Goal: Communication & Community: Answer question/provide support

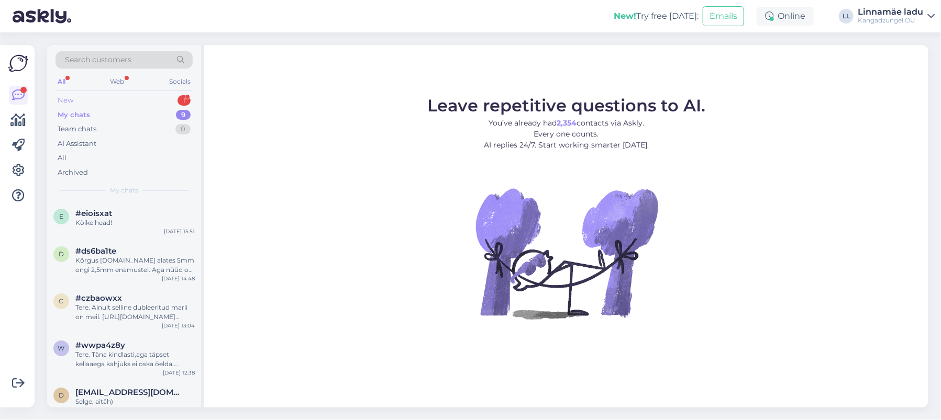
click at [150, 97] on div "New 1" at bounding box center [123, 100] width 137 height 15
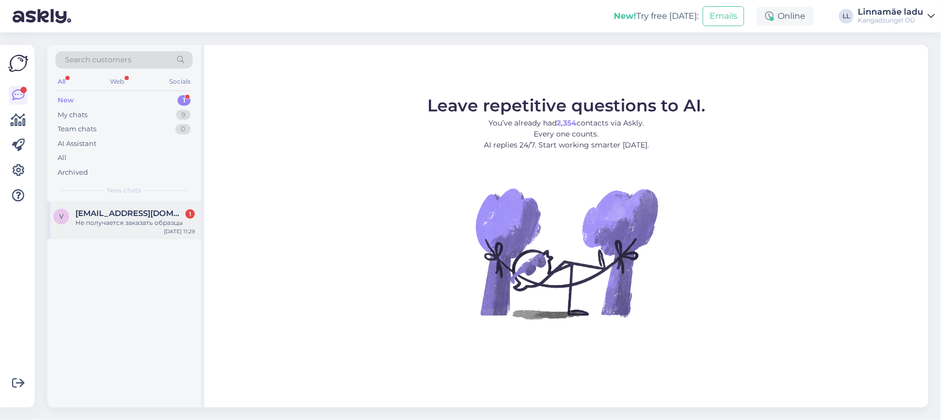
click at [149, 210] on span "[EMAIL_ADDRESS][DOMAIN_NAME]" at bounding box center [129, 213] width 109 height 9
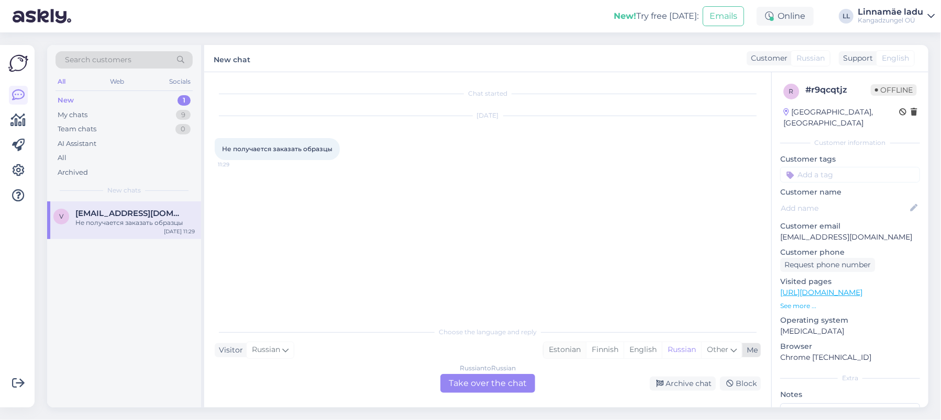
click at [555, 352] on div "Estonian" at bounding box center [564, 350] width 42 height 16
click at [468, 386] on div "Russian to Estonian Take over the chat" at bounding box center [487, 383] width 95 height 19
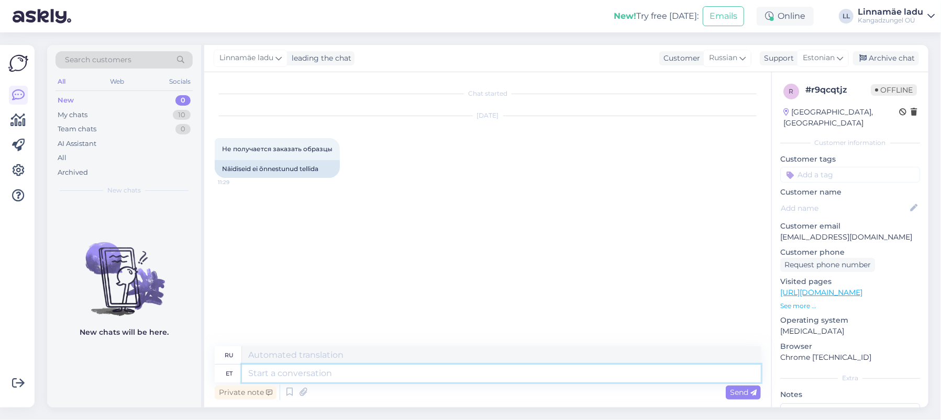
click at [330, 370] on textarea at bounding box center [501, 374] width 519 height 18
type textarea "Tere."
type textarea "Привет."
type textarea "Tere. Valite"
type textarea "Привет. Ты выбираешь"
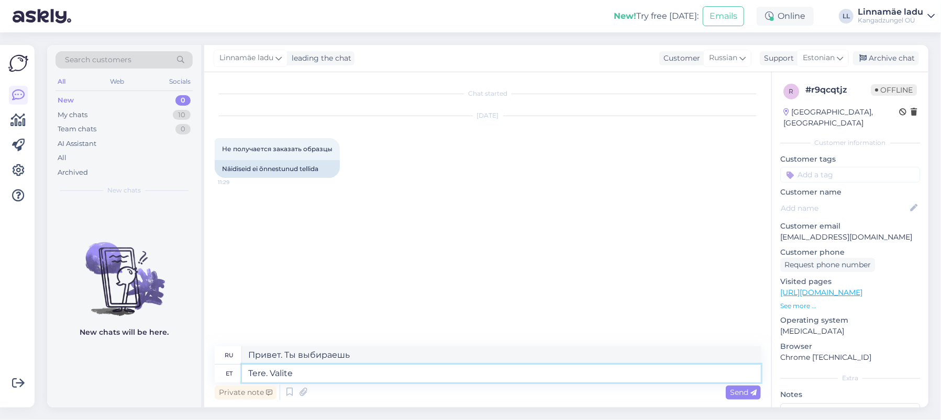
paste textarea "[URL][DOMAIN_NAME]"
type textarea "Tere. Valite [URL][DOMAIN_NAME]"
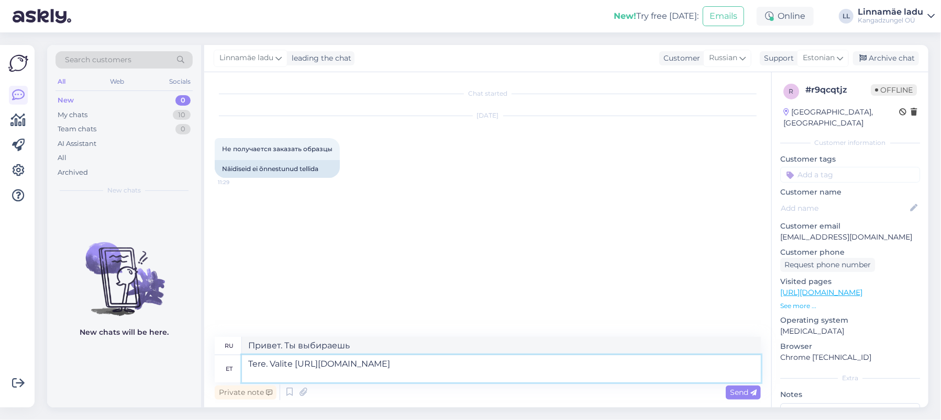
type textarea "Hello. You select [URL][DOMAIN_NAME]"
type textarea "Tere. Valite [URL][DOMAIN_NAME] koguseks"
type textarea "Здравствуйте. В качестве количества вы выбираете [URL][DOMAIN_NAME] ."
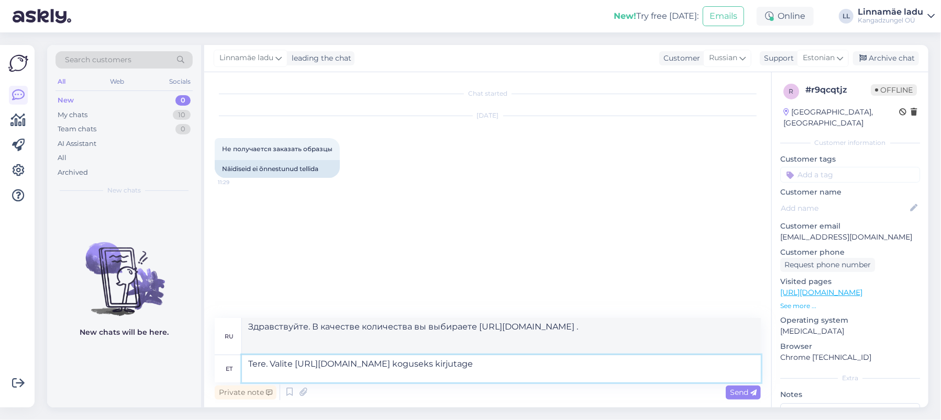
type textarea "Tere. Valite [URL][DOMAIN_NAME] koguseks kirjutage m"
type textarea "Здравствуйте. Вы выбираете [URL][DOMAIN_NAME] и указываете количество."
type textarea "Tere. Valite [URL][DOMAIN_NAME] koguseks kirjutage mitu n"
type textarea "Здравствуйте. Вы выбираете [URL][DOMAIN_NAME] и пишете, сколько"
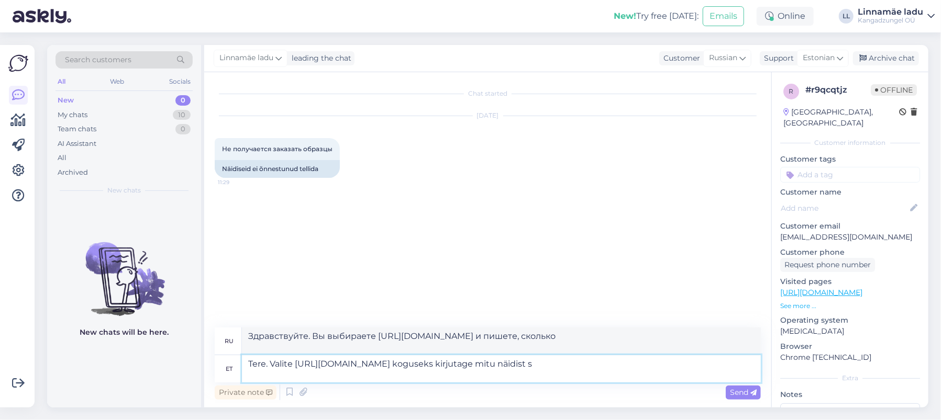
type textarea "Tere. Valite [URL][DOMAIN_NAME] koguseks kirjutage mitu näidist so"
type textarea "Здравствуйте. Вы выбираете [URL][DOMAIN_NAME] в качестве количества, укажите ко…"
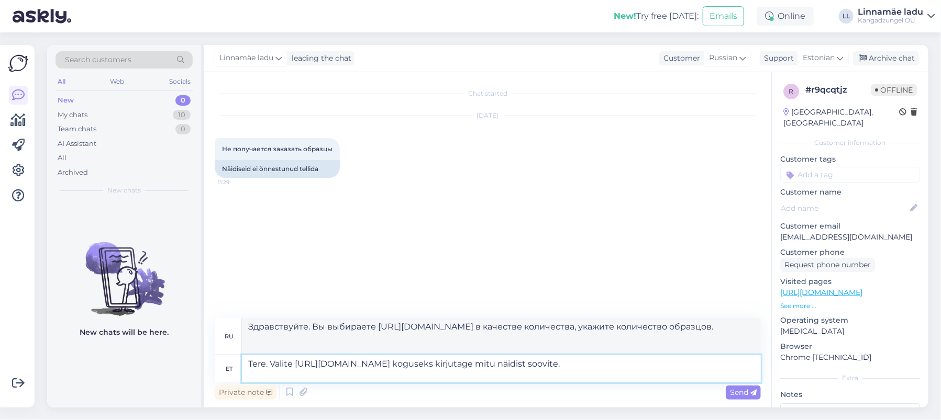
type textarea "Tere. Valite [URL][DOMAIN_NAME] koguseks kirjutage mitu näidist soovite."
type textarea "Здравствуйте. Выберите [URL][DOMAIN_NAME] и укажите необходимое количество обра…"
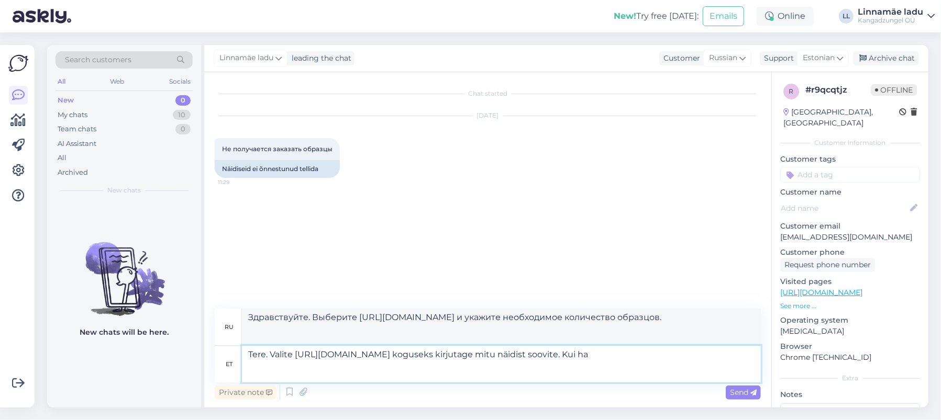
type textarea "Tere. Valite [URL][DOMAIN_NAME] koguseks kirjutage mitu näidist soovite. [PERSO…"
type textarea "Здравствуйте. Выберите [URL][DOMAIN_NAME] и укажите, сколько образцов вам нужно…"
type textarea "Tere. Valite [URL][DOMAIN_NAME] koguseks kirjutage mitu näidist soovite. Kui ha…"
type textarea "Здравствуйте. Выберите [URL][DOMAIN_NAME] и укажите желаемое количество образцо…"
type textarea "Tere. Valite [URL][DOMAIN_NAME] koguseks kirjutage mitu näidist soovite. Kui ha…"
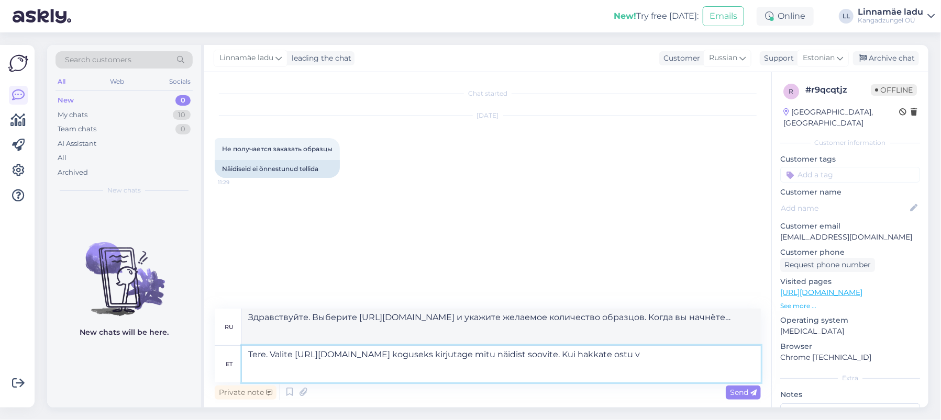
type textarea "Здравствуйте. Выберите [URL][DOMAIN_NAME] и укажите желаемое количество образцо…"
type textarea "Tere. Valite [URL][DOMAIN_NAME] koguseks kirjutage mitu näidist soovite. Kui ha…"
type textarea "Здравствуйте. Выберите [URL][DOMAIN_NAME] и укажите желаемое количество образцо…"
type textarea "Tere. Valite [URL][DOMAIN_NAME] koguseks kirjutage mitu näidist soovite. Kui ha…"
type textarea "Здравствуйте. Выберите [URL][DOMAIN_NAME] и укажите желаемое количество образцо…"
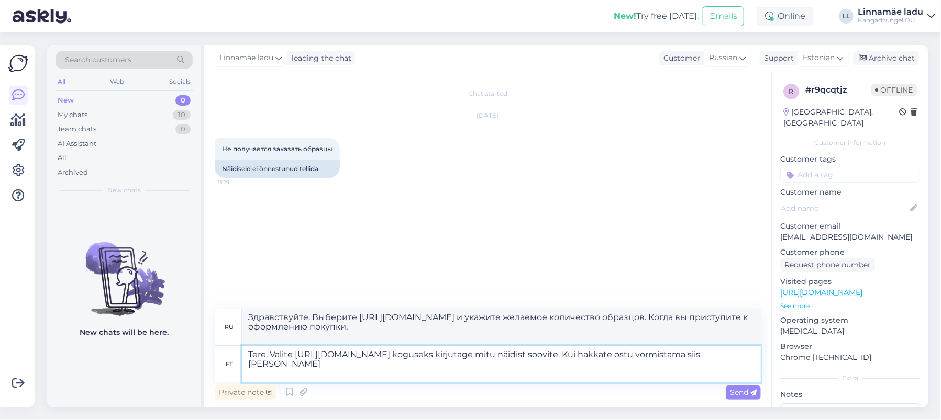
type textarea "Tere. Valite [URL][DOMAIN_NAME] koguseks kirjutage mitu näidist soovite. Kui ha…"
type textarea "Здравствуйте. Выберите [URL][DOMAIN_NAME] и укажите желаемое количество образцо…"
type textarea "Tere. Valite [URL][DOMAIN_NAME] koguseks kirjutage mitu näidist soovite. Kui ha…"
type textarea "Здравствуйте. Выберите [URL][DOMAIN_NAME] и укажите желаемое количество образцо…"
type textarea "Tere. Valite [URL][DOMAIN_NAME] koguseks kirjutage mitu näidist soovite. Kui ha…"
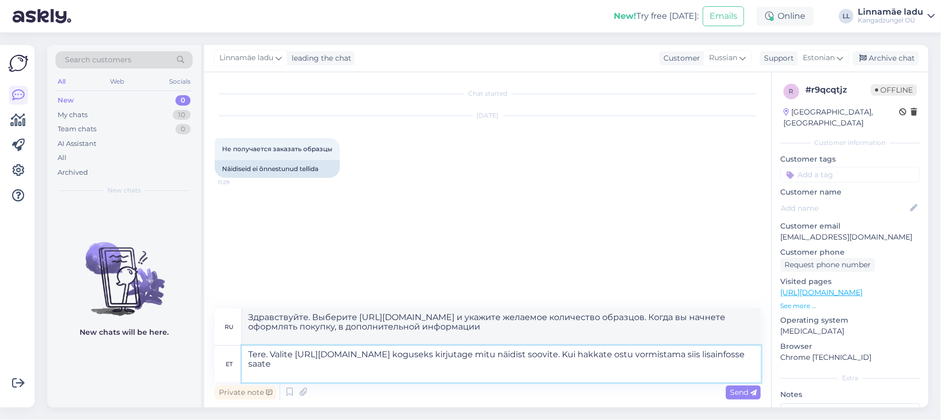
type textarea "Здравствуйте. Выберите [URL][DOMAIN_NAME] и укажите желаемое количество образцо…"
type textarea "Tere. Valite [URL][DOMAIN_NAME] koguseks kirjutage mitu näidist soovite. Kui ha…"
type textarea "Здравствуйте. Выберите [URL][DOMAIN_NAME] и укажите желаемое количество образцо…"
type textarea "Tere. Valite [URL][DOMAIN_NAME] koguseks kirjutage mitu näidist soovite. Kui ha…"
type textarea "Здравствуйте. Выберите [URL][DOMAIN_NAME] и укажите желаемое количество образцо…"
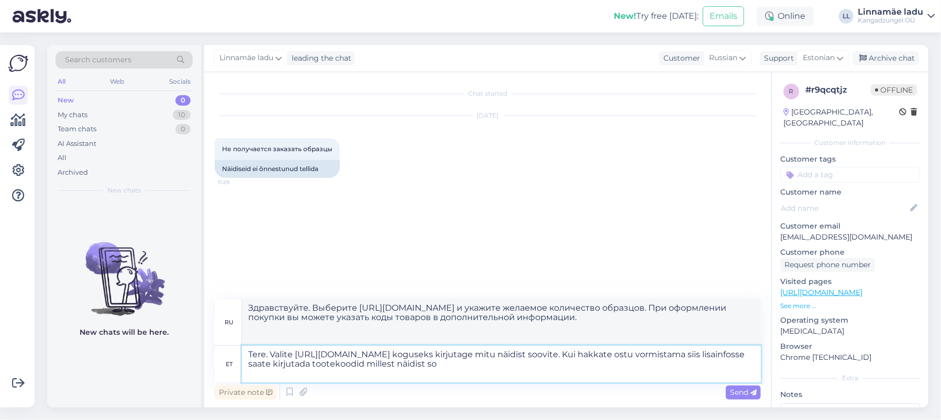
type textarea "Tere. Valite [URL][DOMAIN_NAME] koguseks kirjutage mitu näidist soovite. Kui ha…"
type textarea "Здравствуйте. Выберите [URL][DOMAIN_NAME] и укажите желаемое количество образцо…"
type textarea "Tere. Valite [URL][DOMAIN_NAME] koguseks kirjutage mitu näidist soovite. Kui ha…"
type textarea "Здравствуйте. Перейдите по ссылке [URL][DOMAIN_NAME] и укажите желаемое количес…"
type textarea "Tere. Valite [URL][DOMAIN_NAME] koguseks kirjutage mitu näidist soovite. Kui ha…"
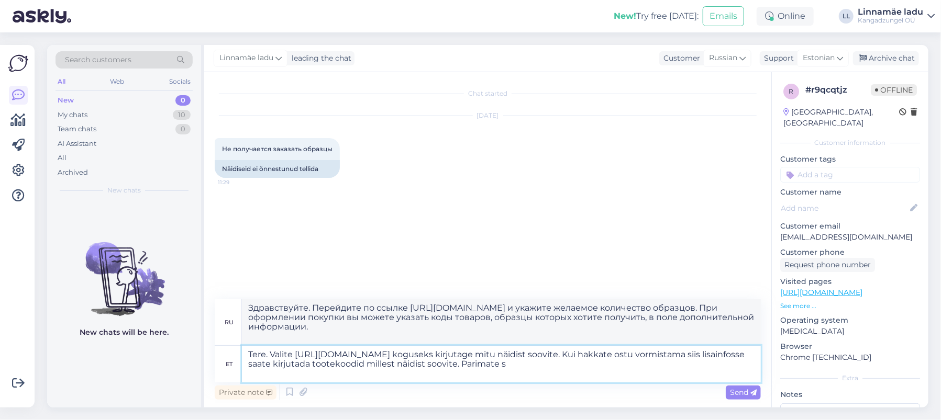
type textarea "Здравствуйте. Перейдите по ссылке [URL][DOMAIN_NAME] и укажите желаемое количес…"
type textarea "Tere. Valite [URL][DOMAIN_NAME] koguseks kirjutage mitu näidist soovite. Kui ha…"
type textarea "Здравствуйте. Перейдите по ссылке [URL][DOMAIN_NAME] и укажите желаемое количес…"
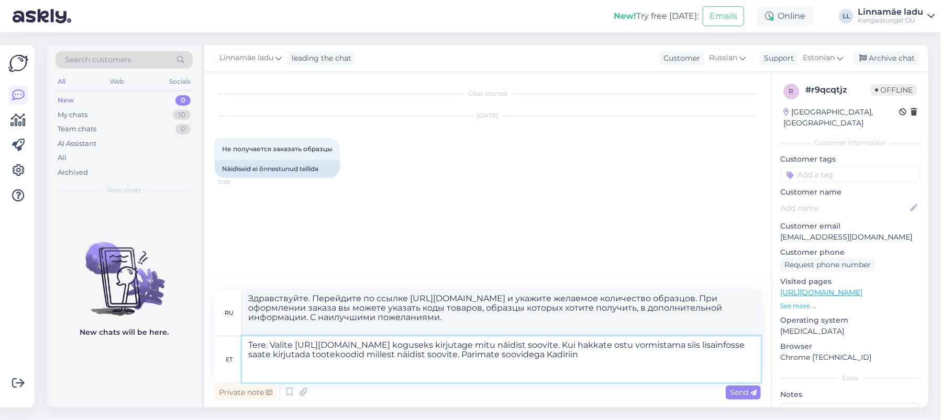
type textarea "Tere. Valite [URL][DOMAIN_NAME] koguseks kirjutage mitu näidist soovite. Kui ha…"
type textarea "Здравствуйте. Выберите [URL][DOMAIN_NAME] и укажите желаемое количество образцо…"
type textarea "Tere. Valite [URL][DOMAIN_NAME] koguseks kirjutage mitu näidist soovite. Kui ha…"
type textarea "Здравствуйте. Перейдите по ссылке [URL][DOMAIN_NAME] и укажите желаемое количес…"
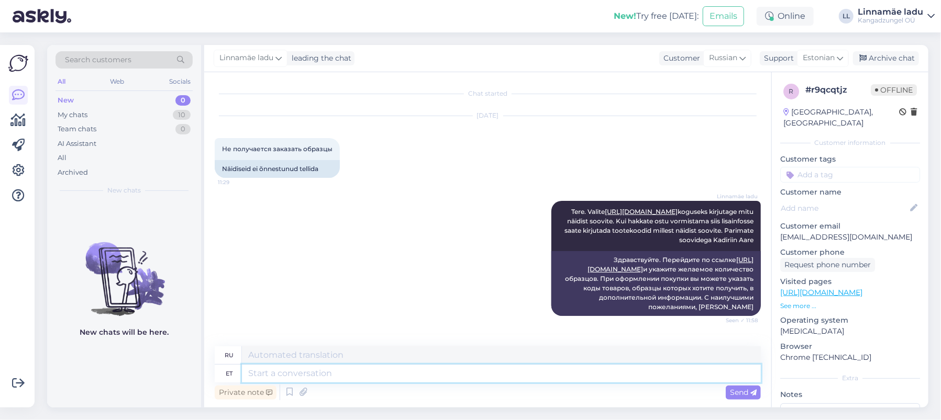
scroll to position [47, 0]
